Goal: Navigation & Orientation: Find specific page/section

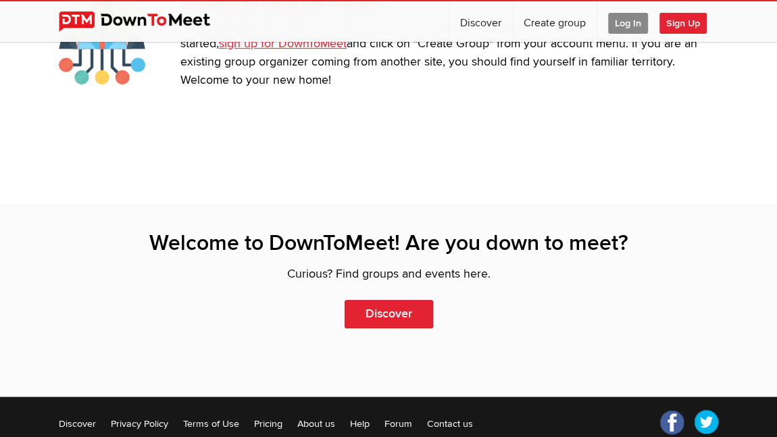
scroll to position [2938, 0]
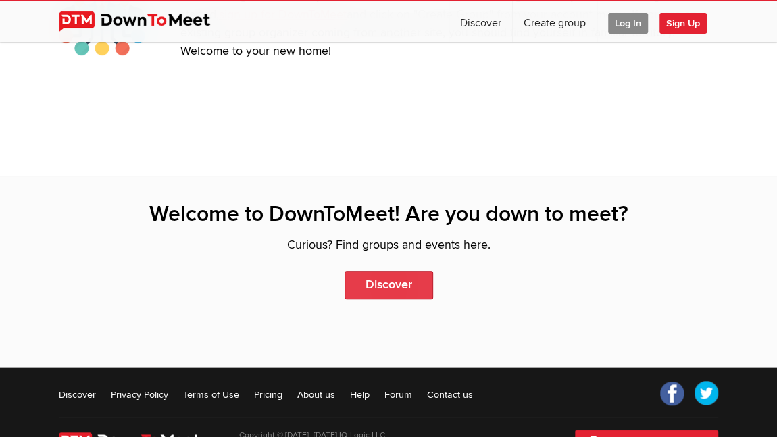
click at [410, 285] on link "Discover" at bounding box center [389, 285] width 89 height 28
select select "null"
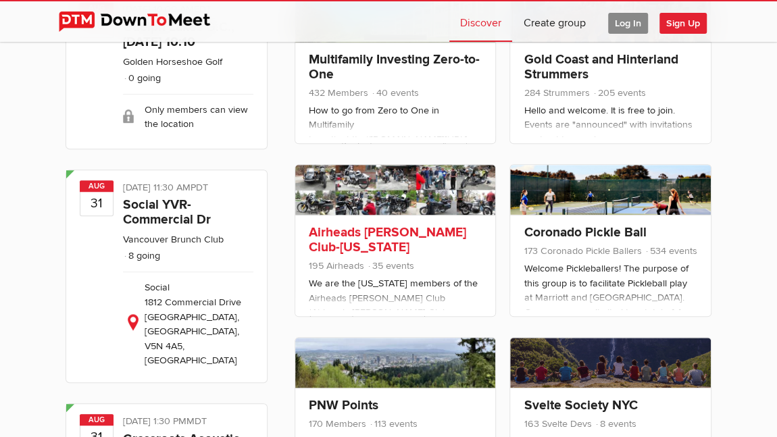
scroll to position [337, 0]
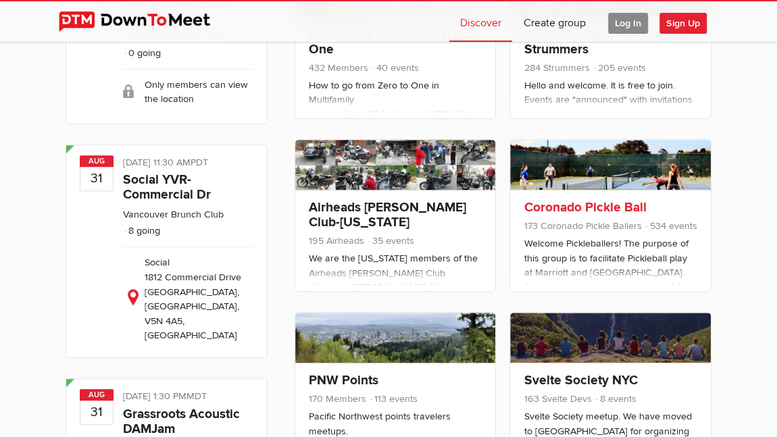
click at [612, 210] on link "Coronado Pickle Ball" at bounding box center [585, 207] width 122 height 16
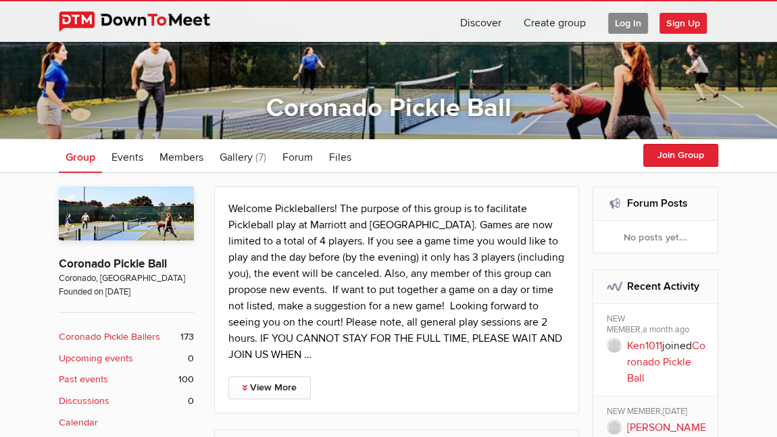
scroll to position [82, 0]
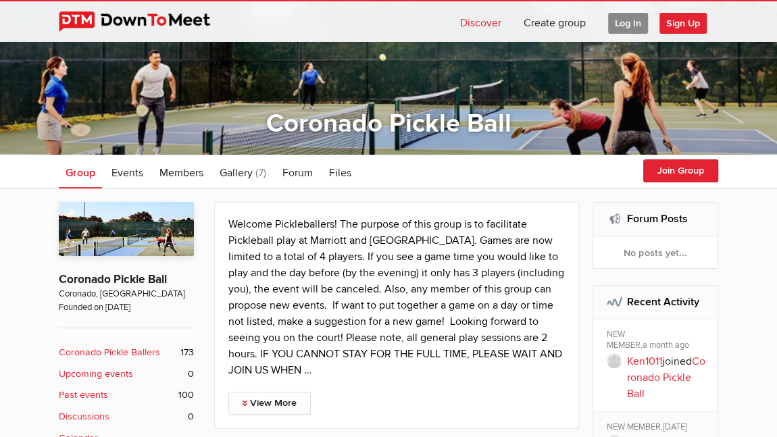
click at [476, 20] on link "Discover" at bounding box center [480, 21] width 63 height 41
select select "null"
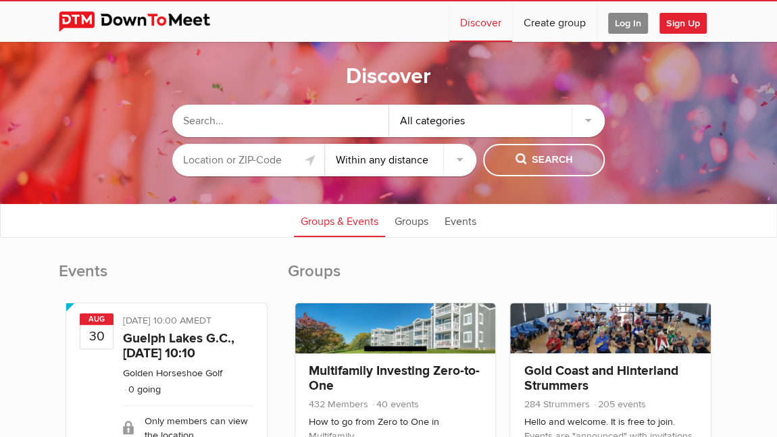
click at [580, 128] on div "All categories" at bounding box center [497, 121] width 216 height 32
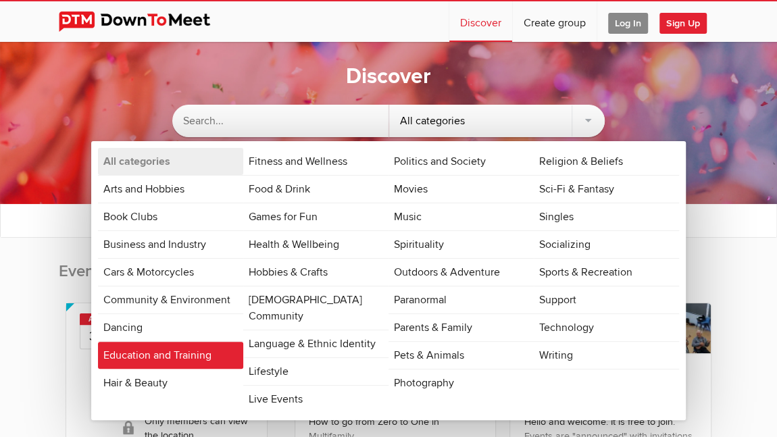
click at [145, 351] on link "Education and Training" at bounding box center [170, 355] width 145 height 27
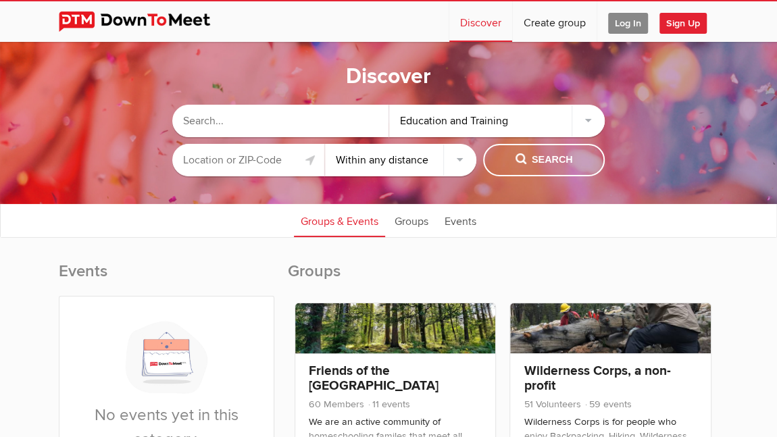
click at [244, 164] on input "text" at bounding box center [248, 160] width 152 height 32
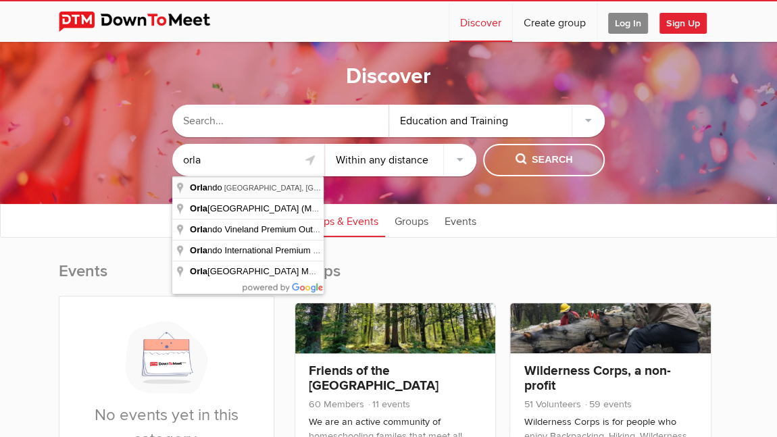
type input "[GEOGRAPHIC_DATA], [GEOGRAPHIC_DATA], [GEOGRAPHIC_DATA]"
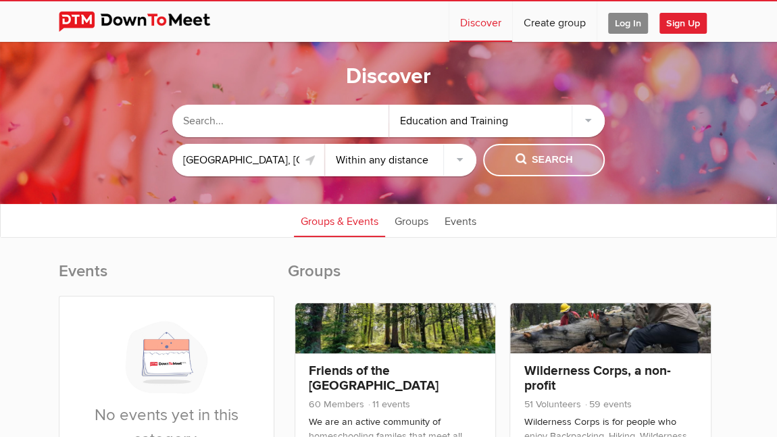
click at [533, 159] on span "Search" at bounding box center [544, 160] width 57 height 15
click at [535, 159] on span "Search" at bounding box center [544, 160] width 57 height 15
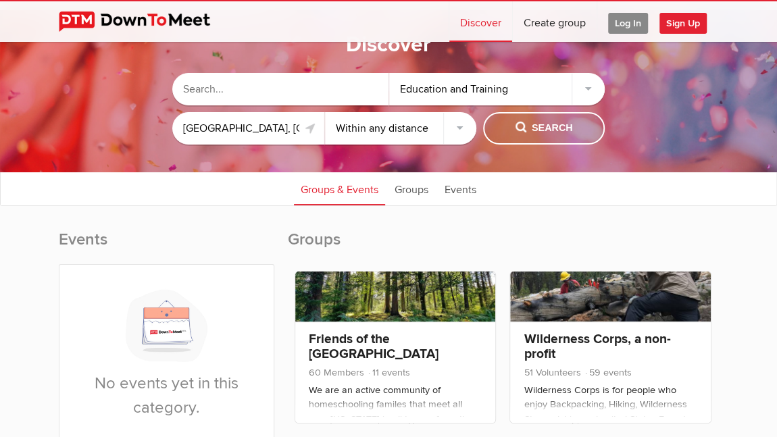
scroll to position [24, 0]
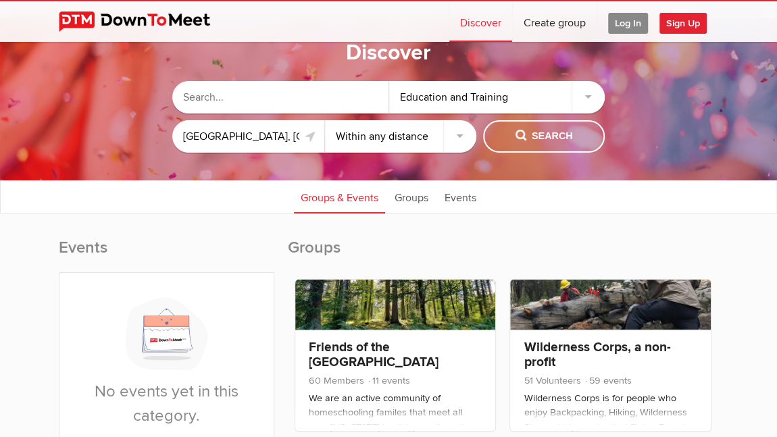
click at [268, 101] on input "text" at bounding box center [280, 97] width 216 height 32
click at [531, 129] on span "Search" at bounding box center [544, 136] width 57 height 15
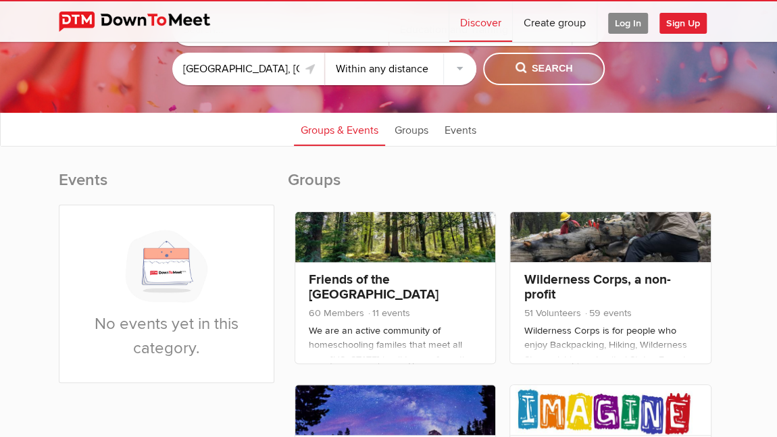
scroll to position [0, 0]
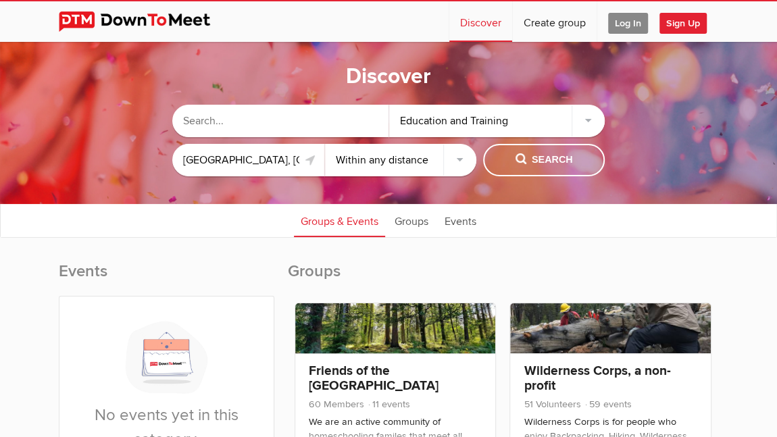
click at [244, 124] on input "text" at bounding box center [280, 121] width 216 height 32
type input "j"
type input "homeschool"
click at [541, 149] on button "Search" at bounding box center [544, 160] width 122 height 32
click at [539, 166] on span "Search" at bounding box center [544, 160] width 57 height 15
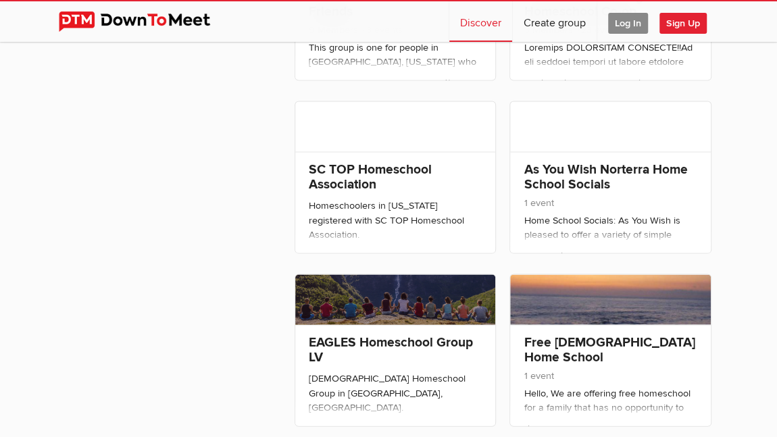
scroll to position [1464, 0]
